Goal: Task Accomplishment & Management: Manage account settings

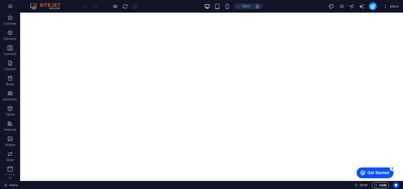
click at [382, 186] on span "Code" at bounding box center [380, 185] width 13 height 6
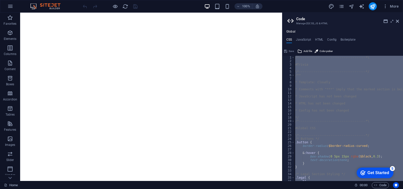
type textarea "); }"
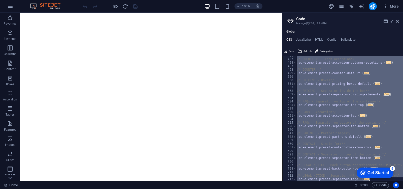
type textarea "); }"
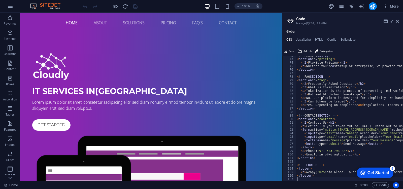
scroll to position [252, 0]
type textarea "<button type="submit">Send Message</button>"
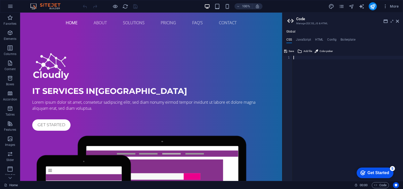
type textarea "); }"
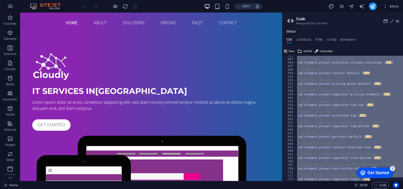
scroll to position [489, 0]
click at [320, 42] on h4 "HTML" at bounding box center [319, 41] width 8 height 6
type textarea "{{content}}"
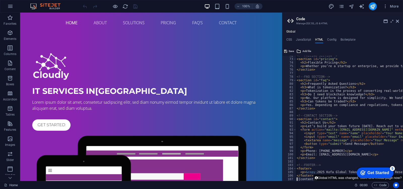
scroll to position [0, 0]
click at [385, 23] on icon at bounding box center [386, 21] width 4 height 4
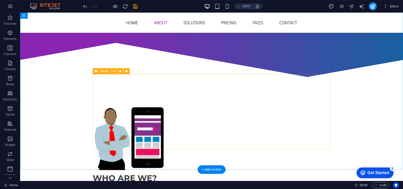
scroll to position [265, 0]
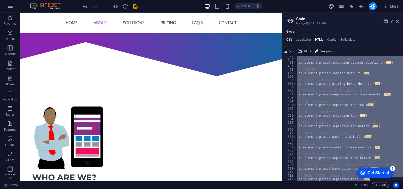
click at [320, 41] on h4 "HTML" at bounding box center [319, 41] width 8 height 6
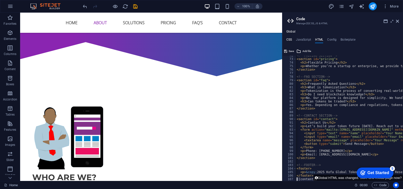
click at [291, 42] on h4 "CSS" at bounding box center [289, 41] width 6 height 6
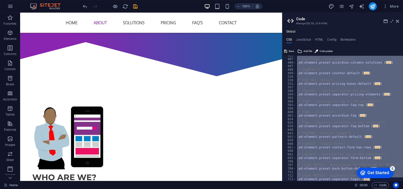
paste textarea
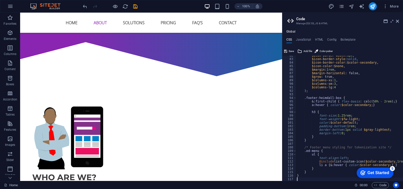
scroll to position [288, 0]
click at [308, 41] on h4 "JavaScript" at bounding box center [303, 41] width 15 height 6
type textarea "/* JS for preset "Menu V2" */"
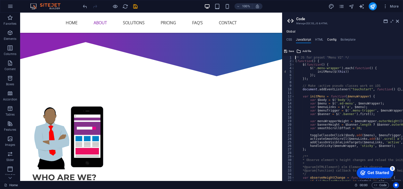
click at [331, 39] on h4 "Config" at bounding box center [331, 41] width 9 height 6
type textarea "$button-padding-vertical: .65rem;"
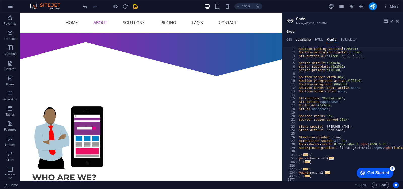
click at [306, 41] on h4 "JavaScript" at bounding box center [303, 41] width 15 height 6
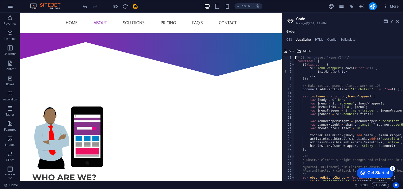
type textarea "}); /* End JS for preset "Counter" */"
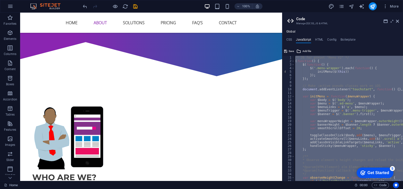
paste textarea
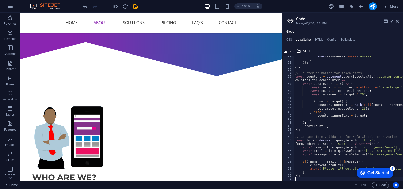
scroll to position [101, 0]
click at [328, 40] on h4 "Config" at bounding box center [331, 41] width 9 height 6
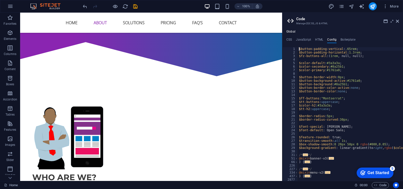
type textarea "} }"
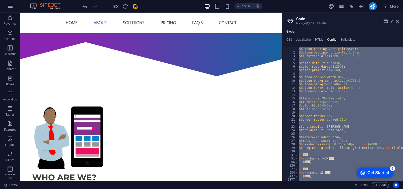
paste textarea
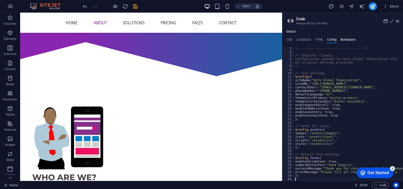
click at [348, 39] on h4 "Boilerplate" at bounding box center [347, 41] width 15 height 6
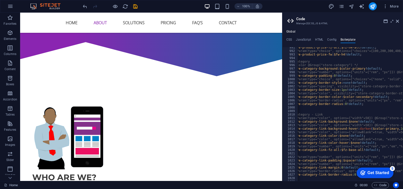
scroll to position [1981, 0]
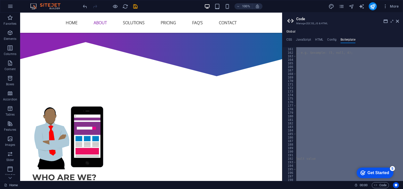
scroll to position [320, 0]
click at [333, 40] on h4 "Config" at bounding box center [331, 41] width 9 height 6
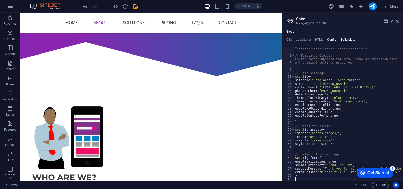
click at [343, 39] on h4 "Boilerplate" at bounding box center [347, 41] width 15 height 6
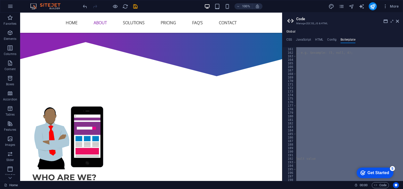
click at [328, 63] on div "} // $list-length == 3 and nth($list, 2) == null: Create 3 values from 2 if mid…" at bounding box center [349, 113] width 107 height 133
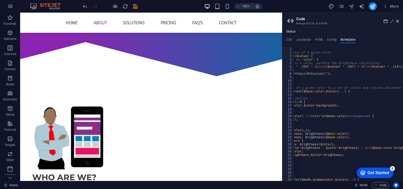
scroll to position [0, 38]
type textarea "}"
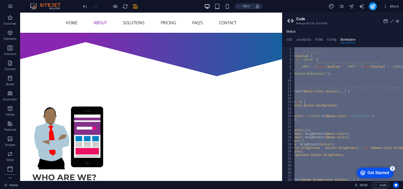
scroll to position [0, 0]
click at [291, 39] on h4 "CSS" at bounding box center [289, 41] width 6 height 6
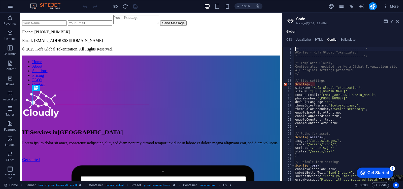
scroll to position [383, 0]
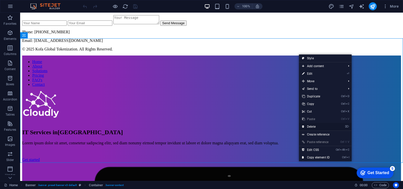
click at [319, 126] on link "⌦ Delete" at bounding box center [316, 127] width 34 height 8
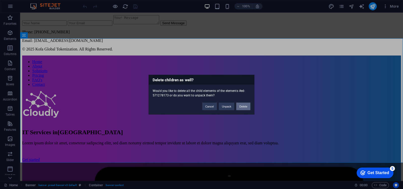
click at [244, 107] on button "Delete" at bounding box center [243, 106] width 14 height 8
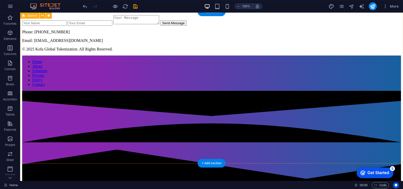
click at [244, 107] on div "Home About Solutions Pricing FAQ's Contact" at bounding box center [211, 130] width 379 height 151
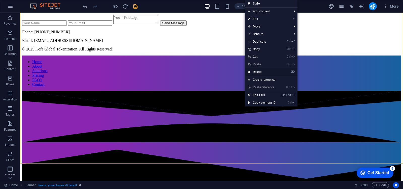
click at [272, 70] on link "⌦ Delete" at bounding box center [262, 72] width 34 height 8
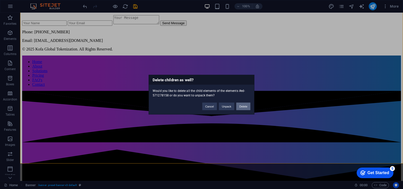
click at [248, 106] on button "Delete" at bounding box center [243, 106] width 14 height 8
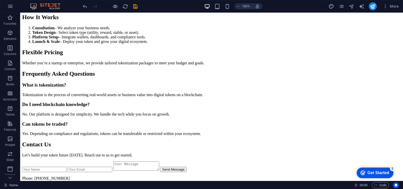
scroll to position [237, 0]
click at [176, 166] on button "Send Message" at bounding box center [173, 168] width 26 height 5
click at [63, 166] on input "text" at bounding box center [44, 168] width 45 height 5
click at [175, 166] on button "Send Message" at bounding box center [173, 168] width 26 height 5
click at [179, 184] on p "Email: [EMAIL_ADDRESS][DOMAIN_NAME]" at bounding box center [211, 186] width 379 height 5
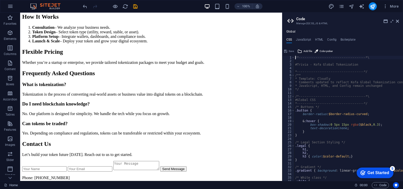
click at [238, 175] on p "Phone: [PHONE_NUMBER]" at bounding box center [151, 177] width 258 height 5
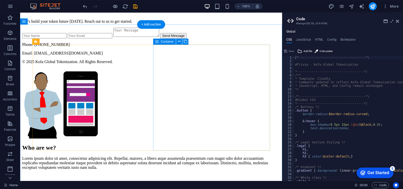
scroll to position [369, 0]
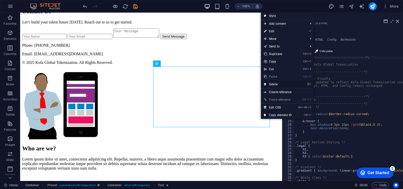
click at [286, 86] on link "⌦ Delete" at bounding box center [278, 84] width 34 height 8
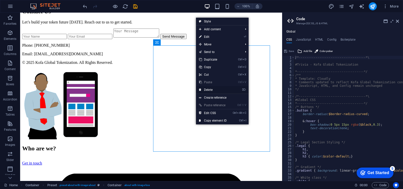
click at [220, 91] on link "⌦ Delete" at bounding box center [213, 90] width 34 height 8
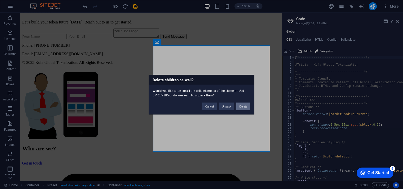
click at [239, 104] on button "Delete" at bounding box center [243, 106] width 14 height 8
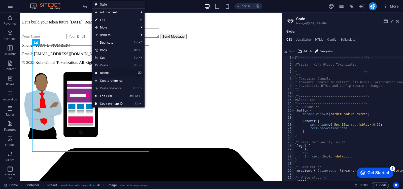
click at [111, 71] on link "⌦ Delete" at bounding box center [109, 73] width 34 height 8
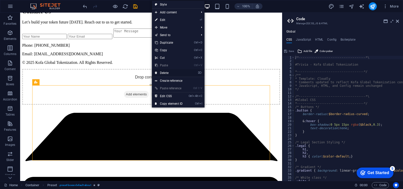
click at [176, 73] on link "⌦ Delete" at bounding box center [169, 73] width 34 height 8
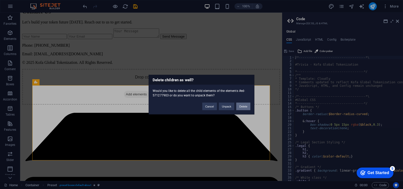
click at [239, 106] on button "Delete" at bounding box center [243, 106] width 14 height 8
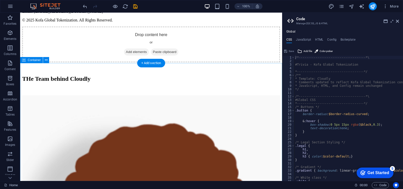
scroll to position [411, 0]
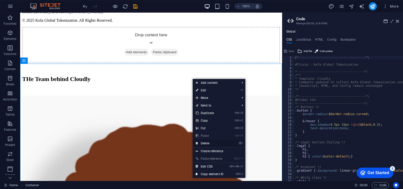
click at [207, 141] on link "⌦ Delete" at bounding box center [210, 143] width 34 height 8
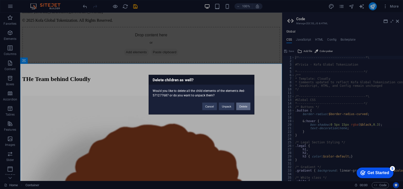
click at [244, 106] on button "Delete" at bounding box center [243, 106] width 14 height 8
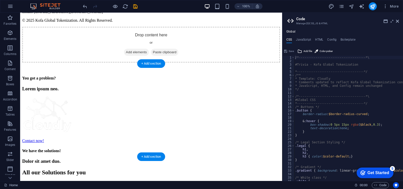
click at [186, 76] on figure at bounding box center [151, 76] width 258 height 0
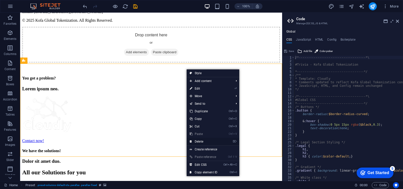
click at [204, 141] on link "⌦ Delete" at bounding box center [204, 141] width 34 height 8
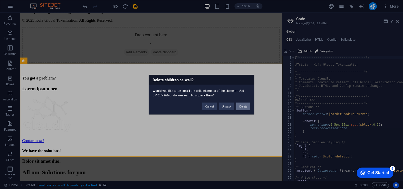
click at [245, 105] on button "Delete" at bounding box center [243, 106] width 14 height 8
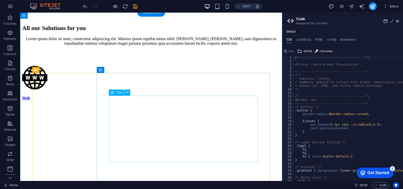
scroll to position [463, 0]
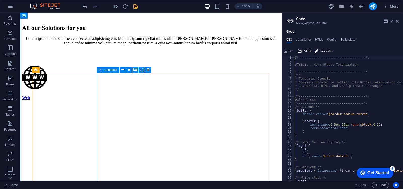
click at [102, 70] on icon at bounding box center [101, 70] width 4 height 6
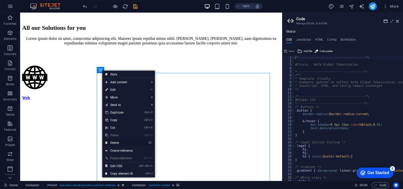
click at [129, 142] on link "⌦ Delete" at bounding box center [119, 143] width 34 height 8
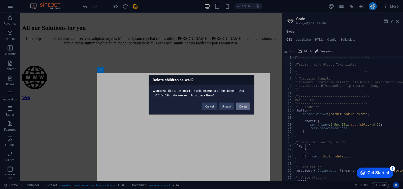
click at [242, 106] on button "Delete" at bounding box center [243, 106] width 14 height 8
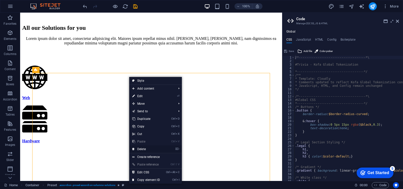
click at [148, 149] on link "⌦ Delete" at bounding box center [146, 149] width 34 height 8
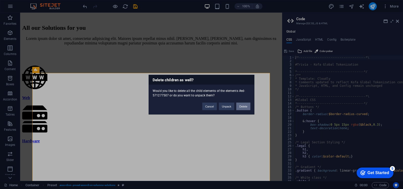
click at [245, 107] on button "Delete" at bounding box center [243, 106] width 14 height 8
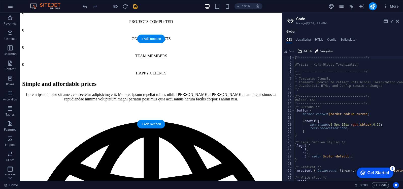
scroll to position [518, 0]
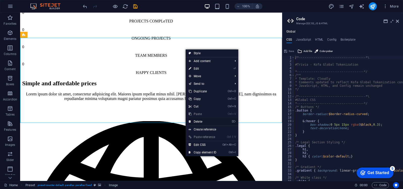
click at [209, 120] on link "⌦ Delete" at bounding box center [203, 122] width 34 height 8
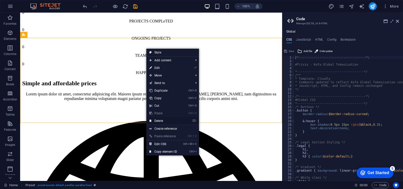
click at [165, 120] on link "⌦ Delete" at bounding box center [163, 121] width 34 height 8
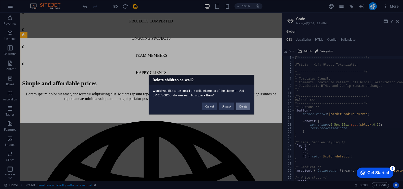
click at [242, 107] on button "Delete" at bounding box center [243, 106] width 14 height 8
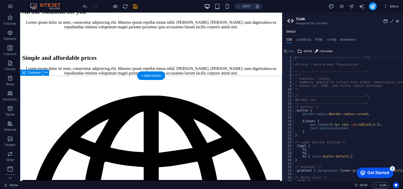
scroll to position [479, 0]
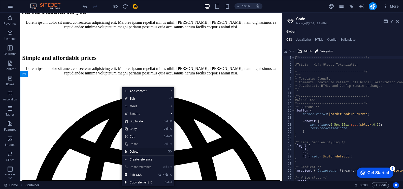
click at [143, 152] on link "⌦ Delete" at bounding box center [139, 152] width 34 height 8
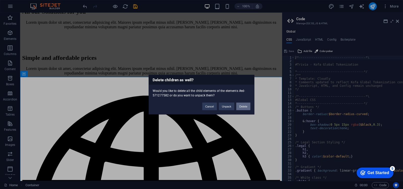
click at [245, 103] on button "Delete" at bounding box center [243, 106] width 14 height 8
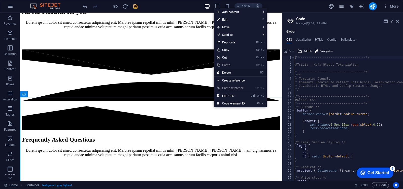
click at [242, 73] on link "⌦ Delete" at bounding box center [231, 73] width 34 height 8
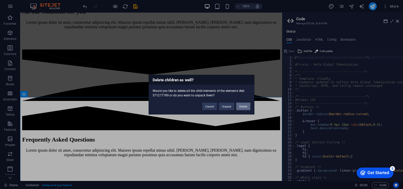
click at [243, 105] on button "Delete" at bounding box center [243, 106] width 14 height 8
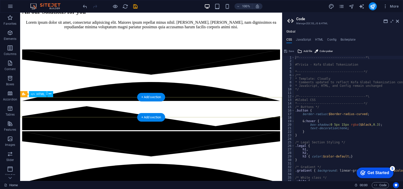
click at [243, 131] on div at bounding box center [151, 172] width 258 height 82
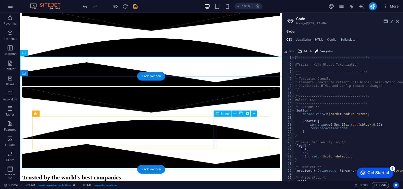
scroll to position [523, 0]
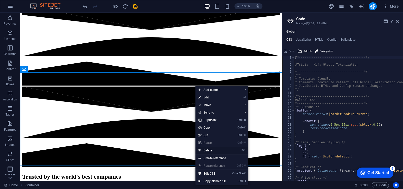
click at [214, 149] on link "⌦ Delete" at bounding box center [212, 150] width 34 height 8
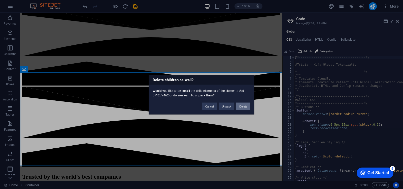
click at [246, 103] on button "Delete" at bounding box center [243, 106] width 14 height 8
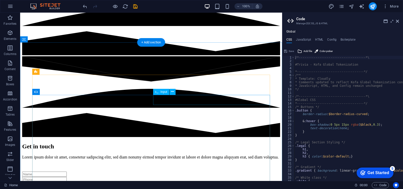
scroll to position [554, 0]
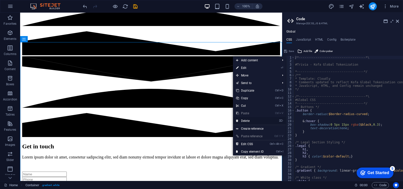
click at [252, 120] on link "⌦ Delete" at bounding box center [250, 121] width 34 height 8
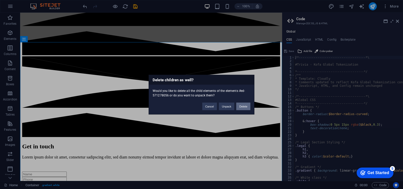
click at [243, 108] on button "Delete" at bounding box center [243, 106] width 14 height 8
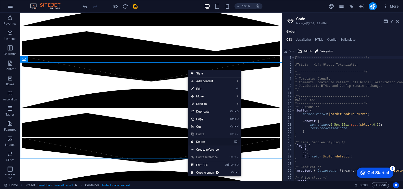
click at [211, 141] on link "⌦ Delete" at bounding box center [205, 142] width 34 height 8
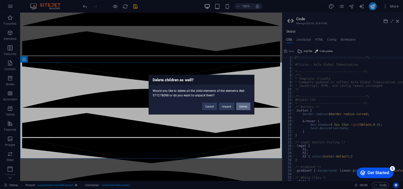
click at [245, 108] on button "Delete" at bounding box center [243, 106] width 14 height 8
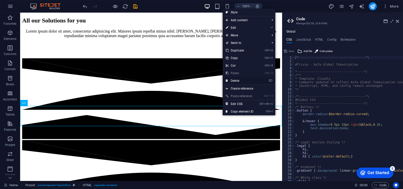
click at [253, 81] on link "⌦ Delete" at bounding box center [240, 81] width 34 height 8
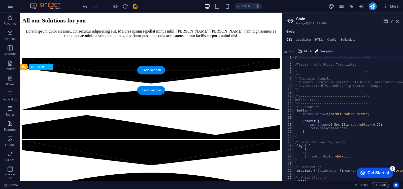
scroll to position [486, 0]
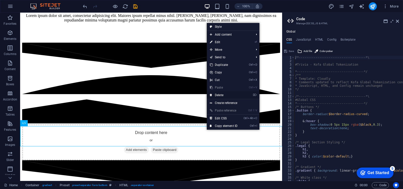
click at [227, 95] on link "⌦ Delete" at bounding box center [224, 95] width 34 height 8
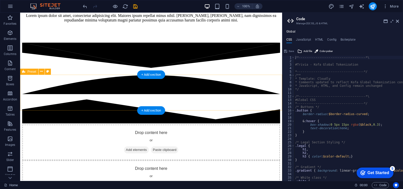
scroll to position [501, 0]
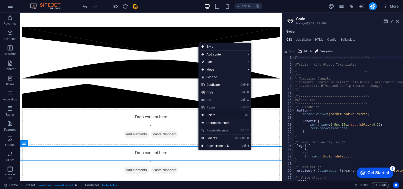
click at [227, 115] on link "⌦ Delete" at bounding box center [215, 115] width 34 height 8
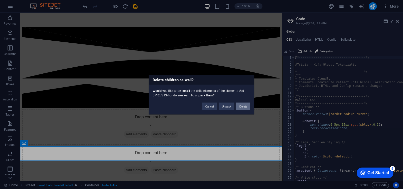
click at [245, 106] on button "Delete" at bounding box center [243, 106] width 14 height 8
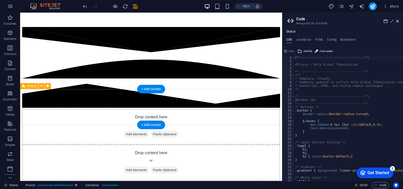
scroll to position [487, 0]
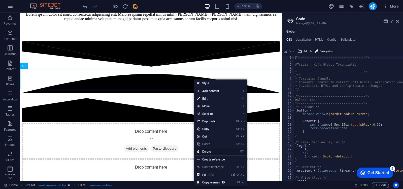
click at [214, 152] on link "⌦ Delete" at bounding box center [211, 152] width 34 height 8
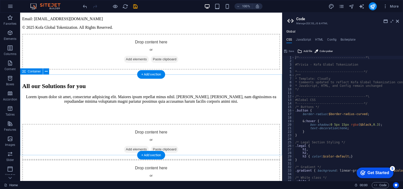
scroll to position [393, 0]
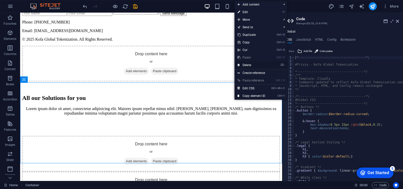
click at [256, 64] on link "⌦ Delete" at bounding box center [251, 65] width 34 height 8
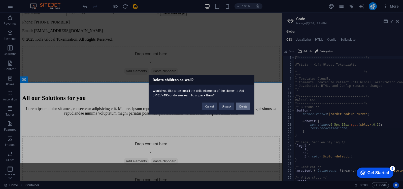
click at [244, 106] on button "Delete" at bounding box center [243, 106] width 14 height 8
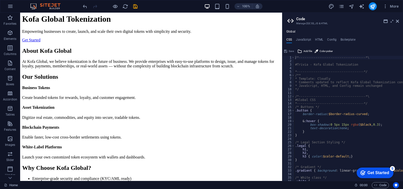
scroll to position [0, 0]
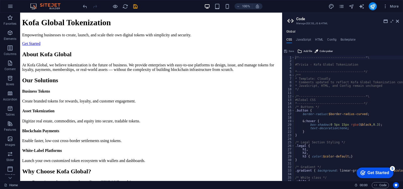
click at [73, 40] on header "Kofa Global Tokenization Empowering businesses to create, launch, and scale the…" at bounding box center [151, 32] width 258 height 28
click at [40, 41] on link "Get Started" at bounding box center [31, 43] width 18 height 4
click at [47, 51] on h2 "About Kofa Global" at bounding box center [151, 54] width 258 height 7
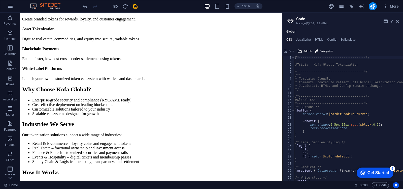
click at [47, 47] on h4 "Blockchain Payments" at bounding box center [151, 49] width 258 height 5
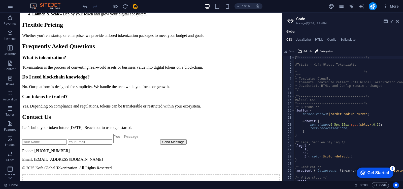
scroll to position [330, 0]
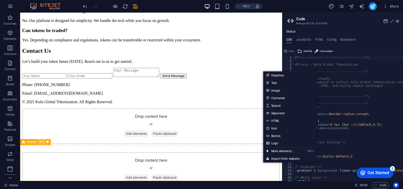
click at [41, 143] on icon at bounding box center [41, 141] width 3 height 5
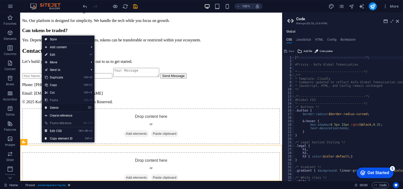
click at [71, 109] on link "⌦ Delete" at bounding box center [59, 108] width 34 height 8
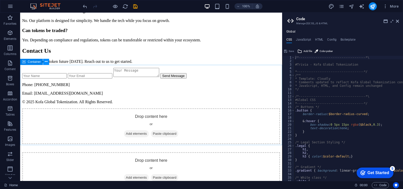
click at [47, 63] on icon at bounding box center [46, 61] width 3 height 5
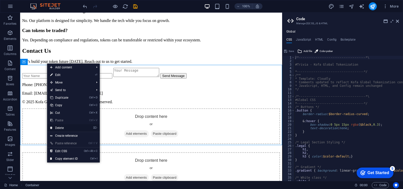
click at [66, 127] on link "⌦ Delete" at bounding box center [64, 128] width 34 height 8
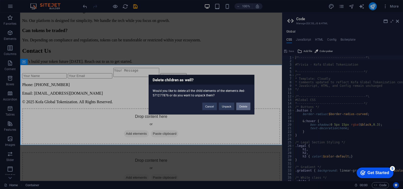
click at [245, 106] on button "Delete" at bounding box center [243, 106] width 14 height 8
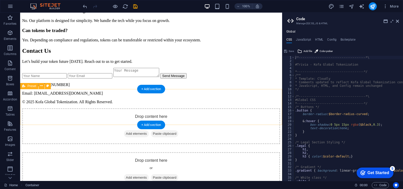
scroll to position [306, 0]
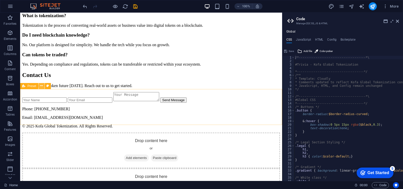
click at [41, 86] on icon at bounding box center [41, 85] width 3 height 5
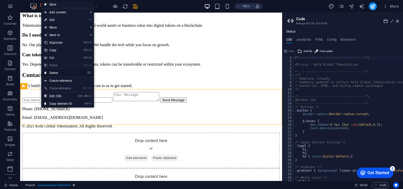
click at [67, 72] on link "⌦ Delete" at bounding box center [58, 73] width 34 height 8
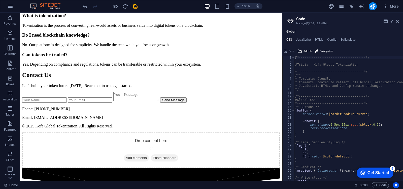
scroll to position [270, 0]
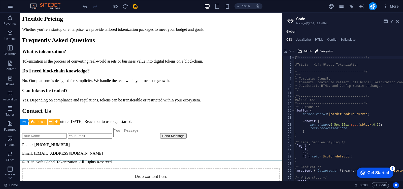
click at [50, 123] on icon at bounding box center [50, 121] width 3 height 5
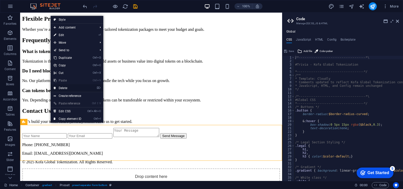
click at [80, 89] on link "⌦ Delete" at bounding box center [68, 88] width 34 height 8
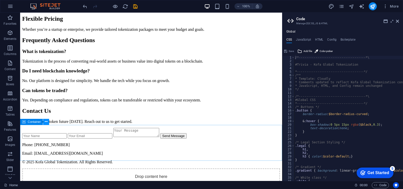
click at [45, 123] on icon at bounding box center [46, 121] width 3 height 5
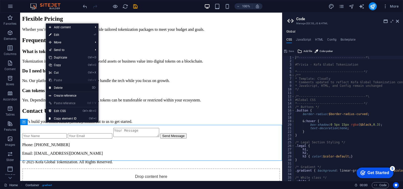
click at [75, 86] on link "⌦ Delete" at bounding box center [63, 88] width 34 height 8
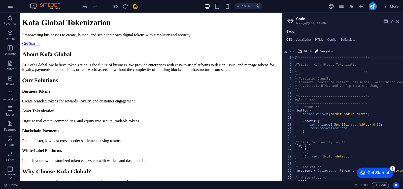
scroll to position [1, 0]
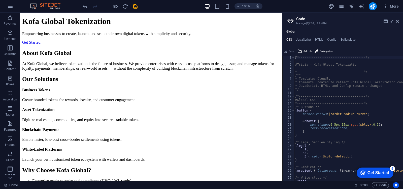
click at [75, 31] on p "Empowering businesses to create, launch, and scale their own digital tokens wit…" at bounding box center [151, 33] width 258 height 5
click at [9, 33] on icon "button" at bounding box center [10, 33] width 6 height 6
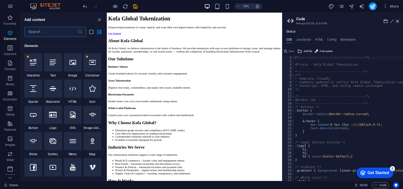
scroll to position [54, 0]
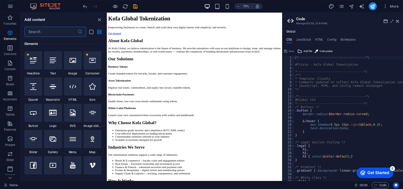
click at [127, 40] on link "Get Started" at bounding box center [118, 42] width 18 height 4
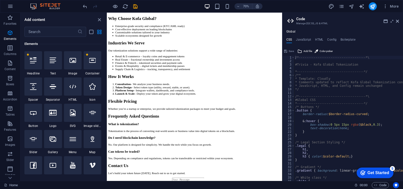
scroll to position [168, 0]
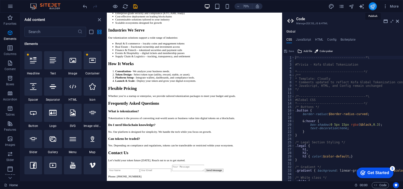
click at [374, 5] on icon "publish" at bounding box center [373, 7] width 6 height 6
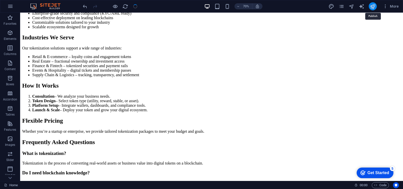
scroll to position [162, 0]
